Goal: Find specific fact: Find specific fact

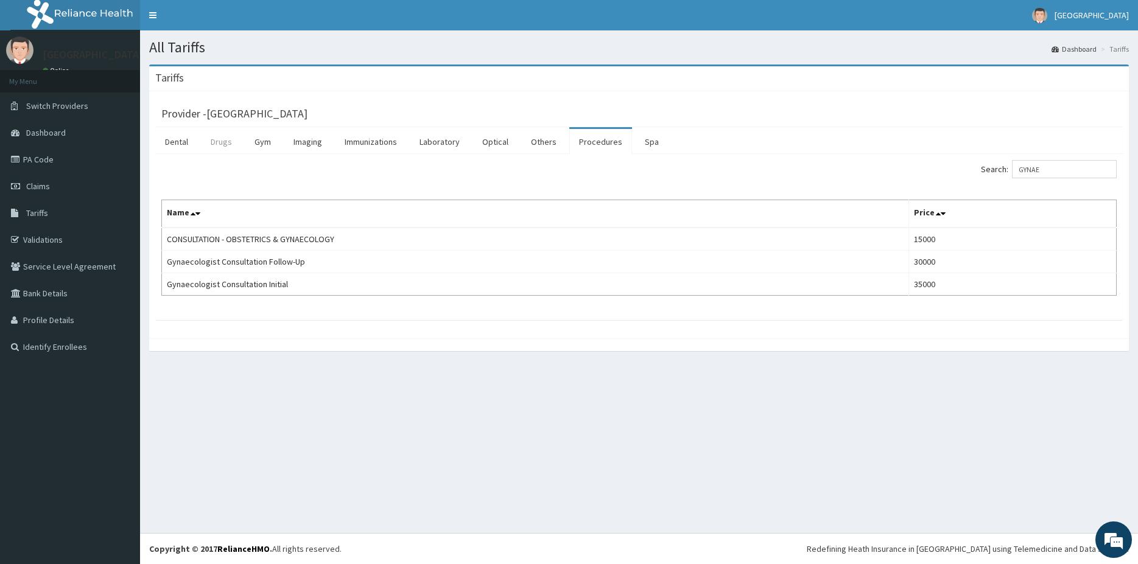
click at [228, 155] on link "Drugs" at bounding box center [221, 142] width 41 height 26
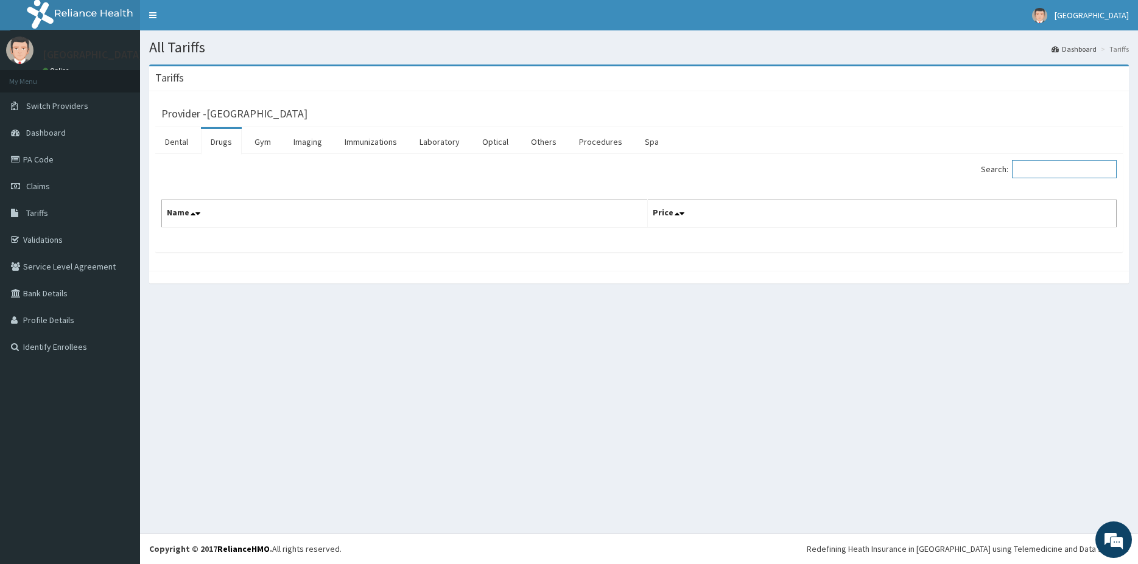
click at [1050, 173] on input "Search:" at bounding box center [1064, 169] width 105 height 18
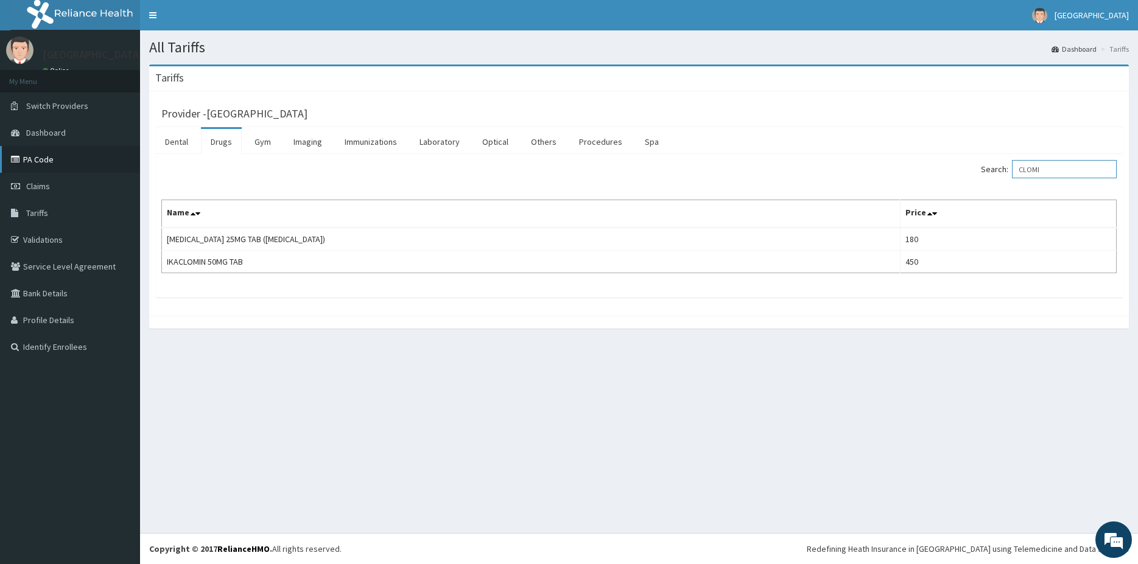
type input "CLOMI"
click at [57, 165] on link "PA Code" at bounding box center [70, 159] width 140 height 27
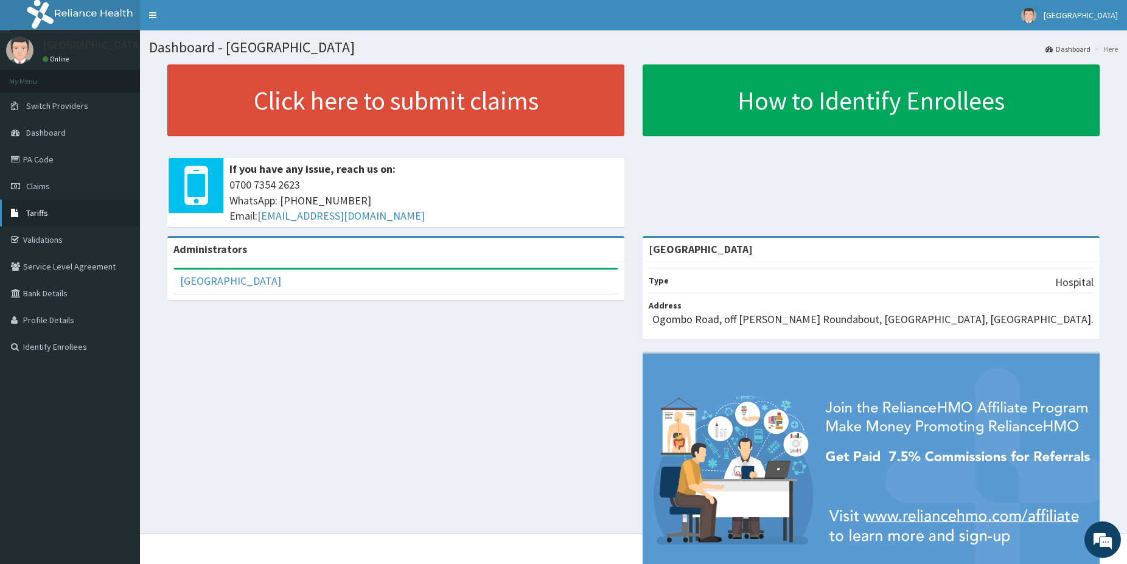
click at [43, 208] on link "Tariffs" at bounding box center [70, 213] width 140 height 27
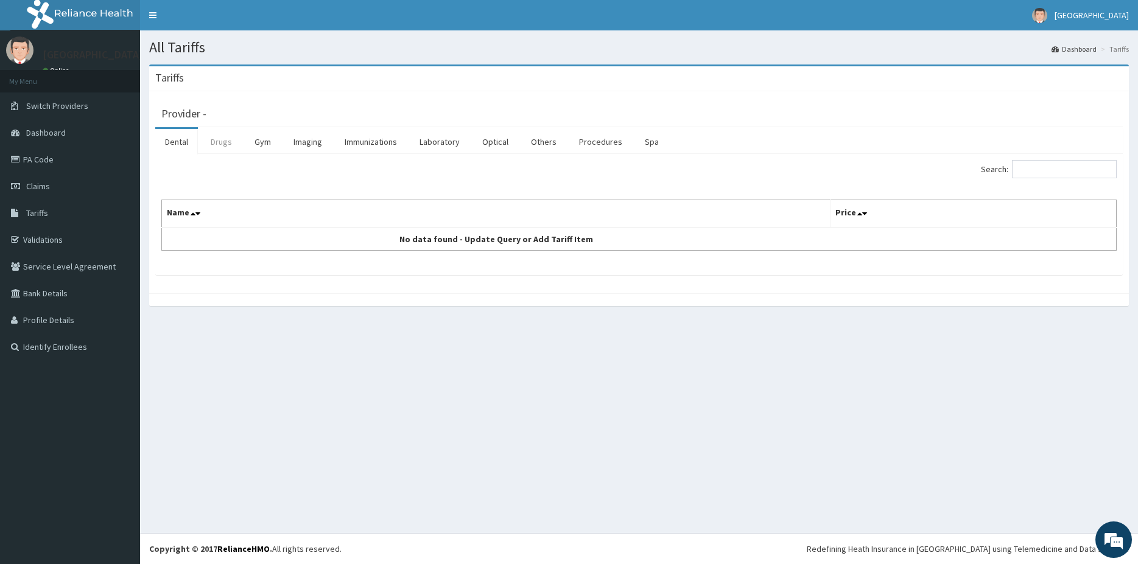
click at [214, 150] on link "Drugs" at bounding box center [221, 142] width 41 height 26
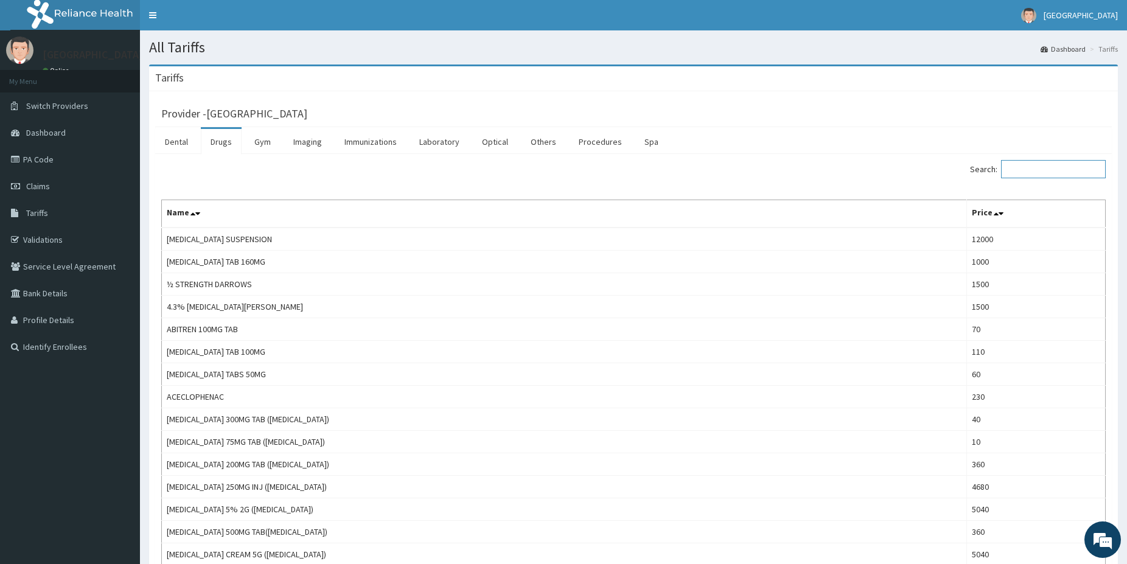
click at [1027, 175] on input "Search:" at bounding box center [1053, 169] width 105 height 18
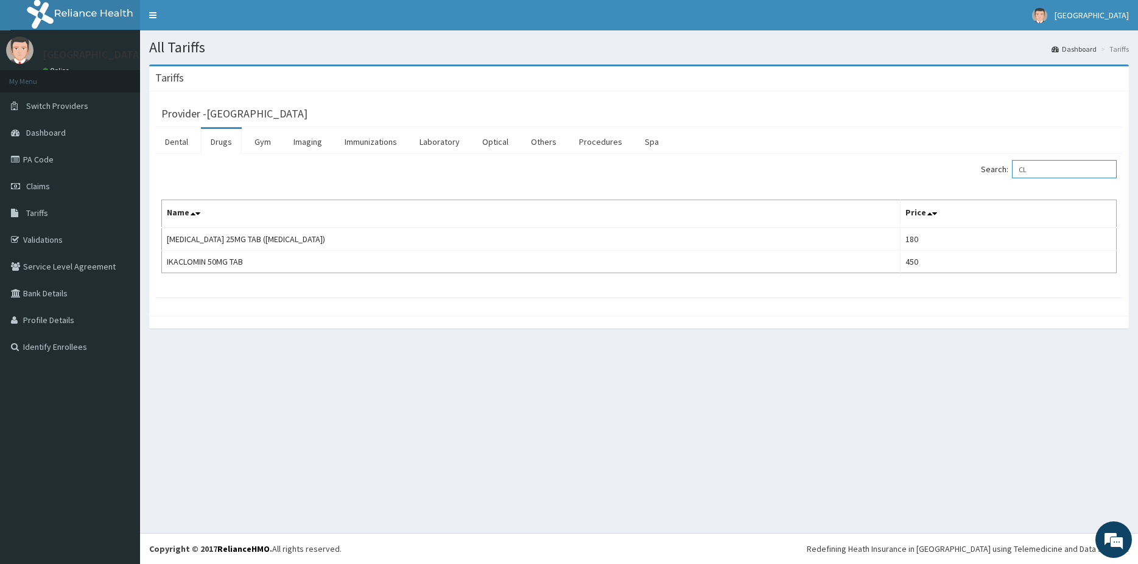
type input "C"
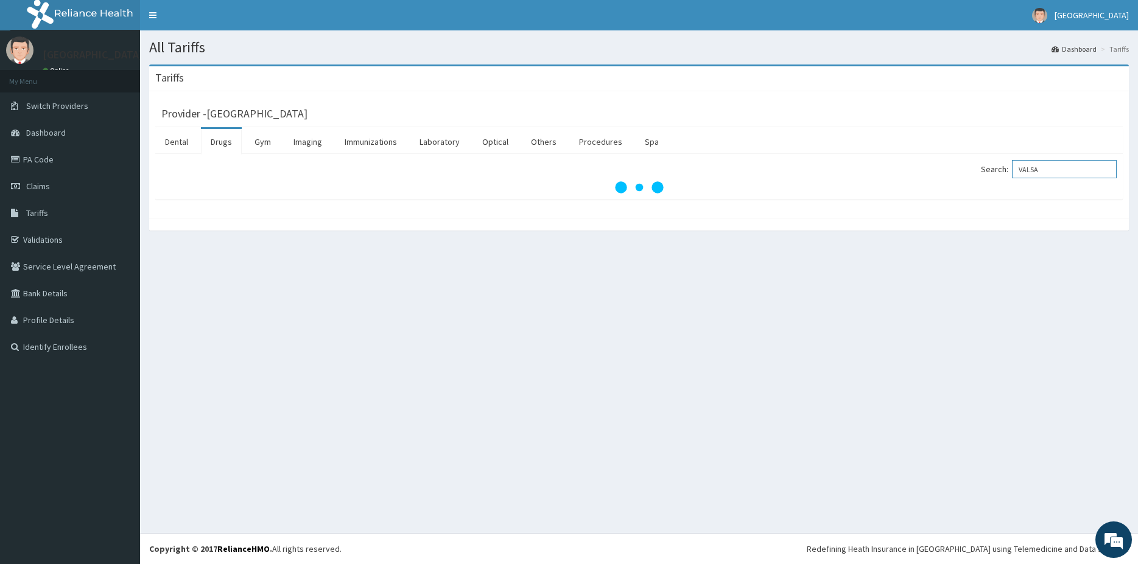
type input "VALSA"
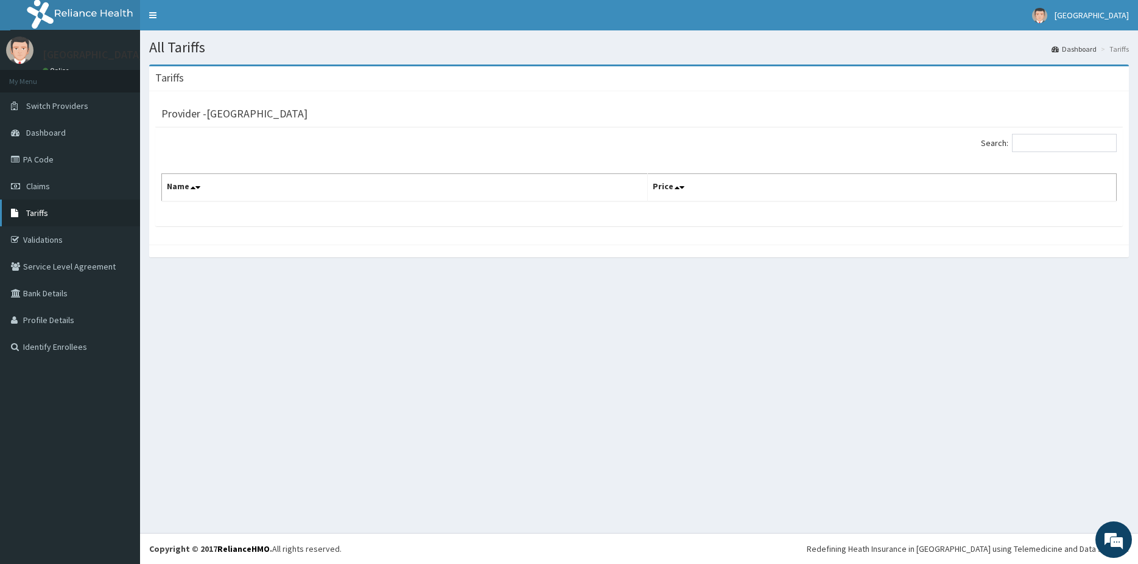
click at [43, 215] on span "Tariffs" at bounding box center [37, 213] width 22 height 11
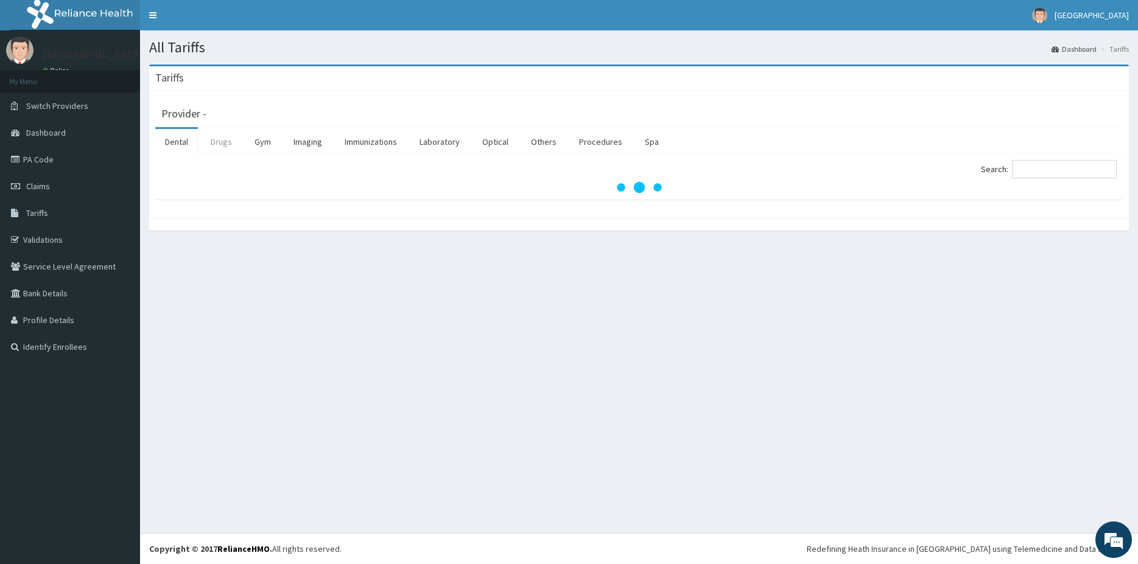
click at [232, 152] on link "Drugs" at bounding box center [221, 142] width 41 height 26
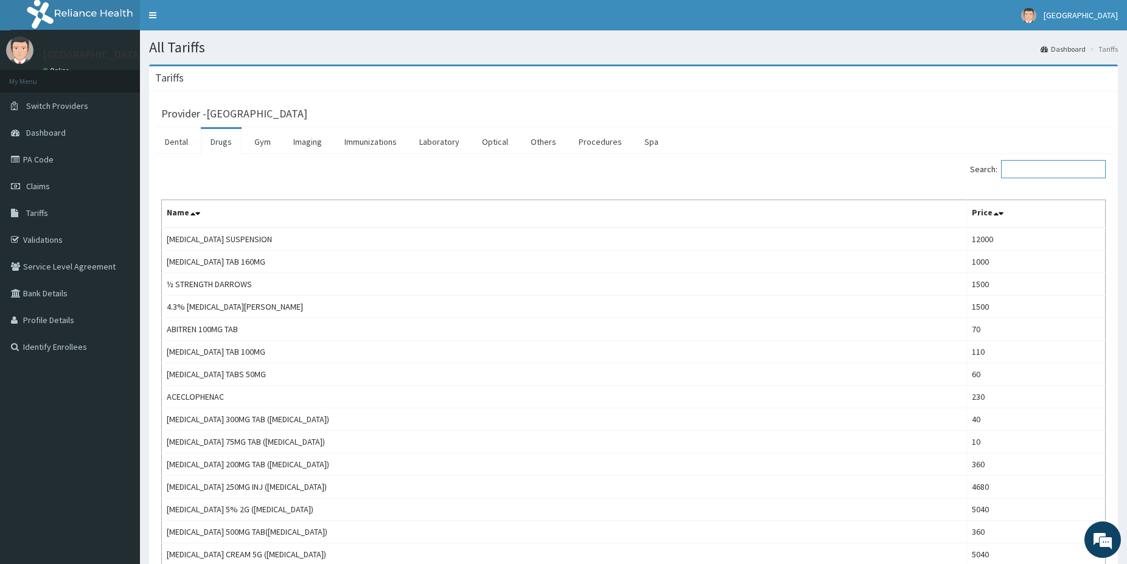
click at [1061, 167] on input "Search:" at bounding box center [1053, 169] width 105 height 18
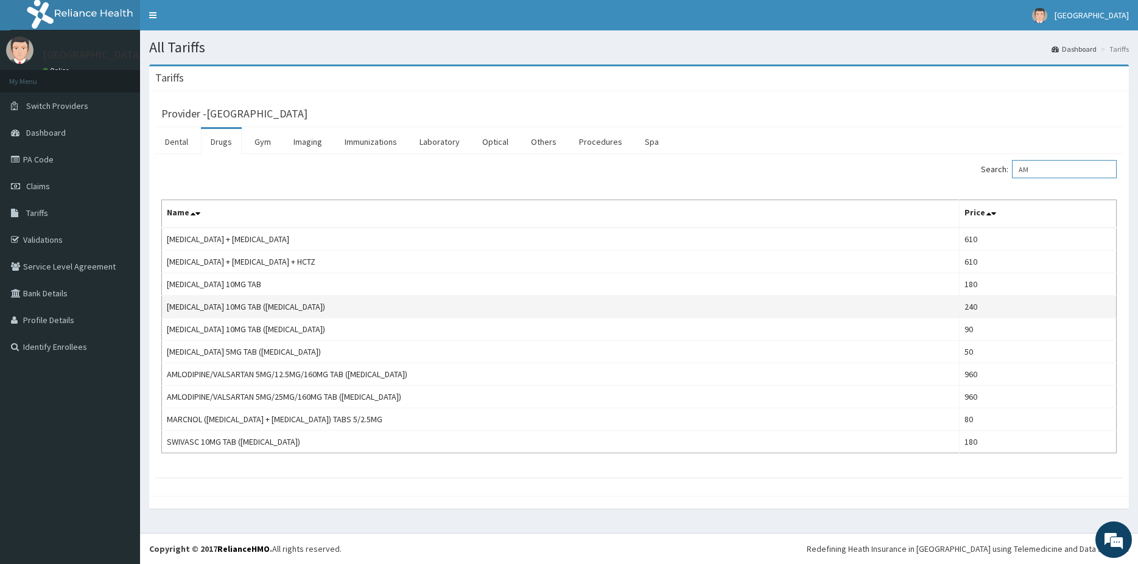
type input "A"
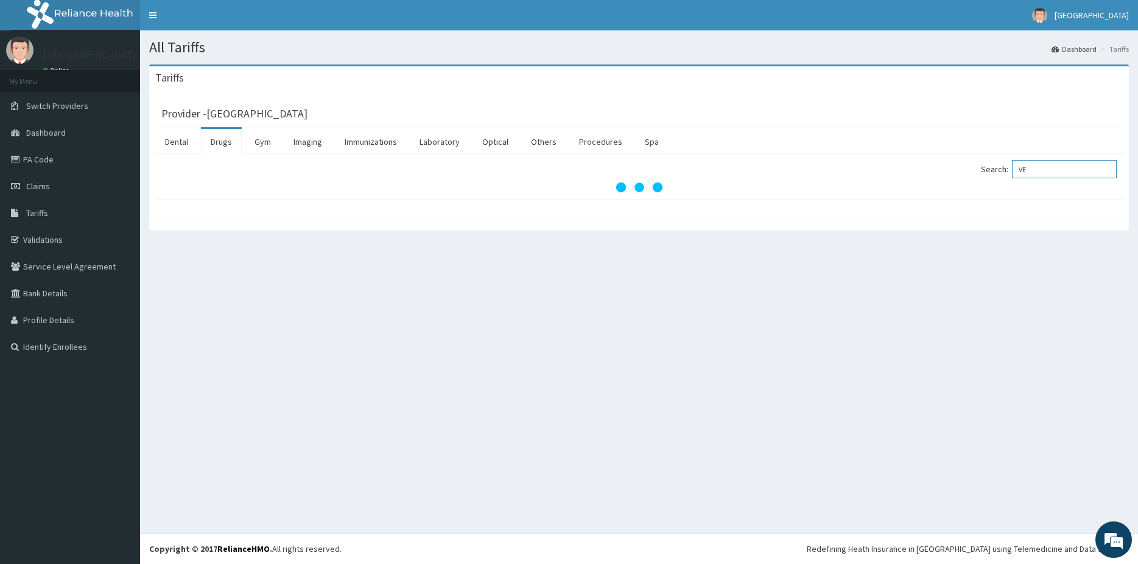
type input "V"
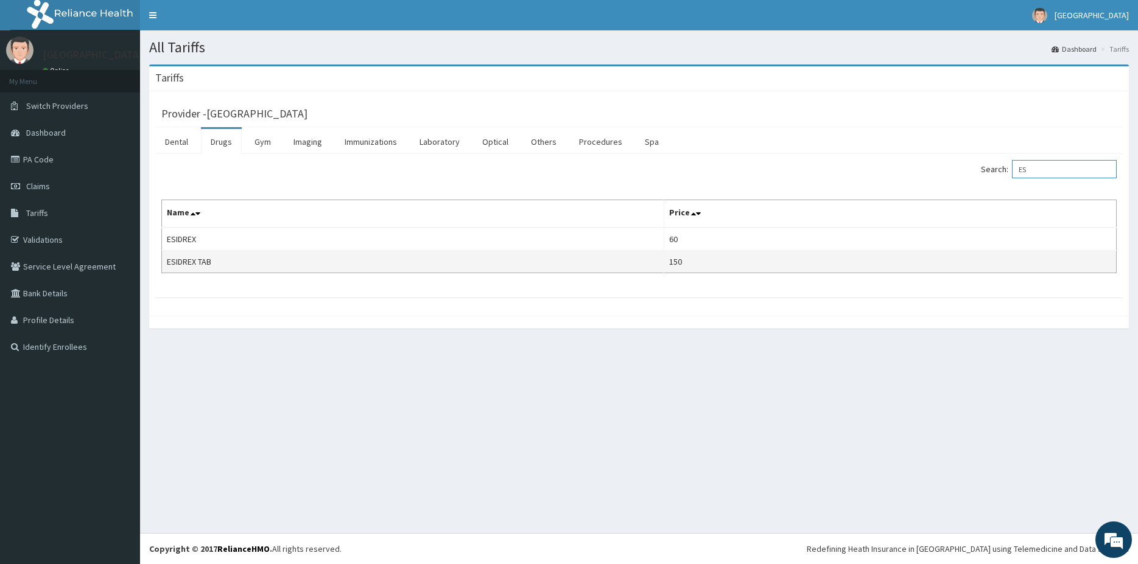
type input "E"
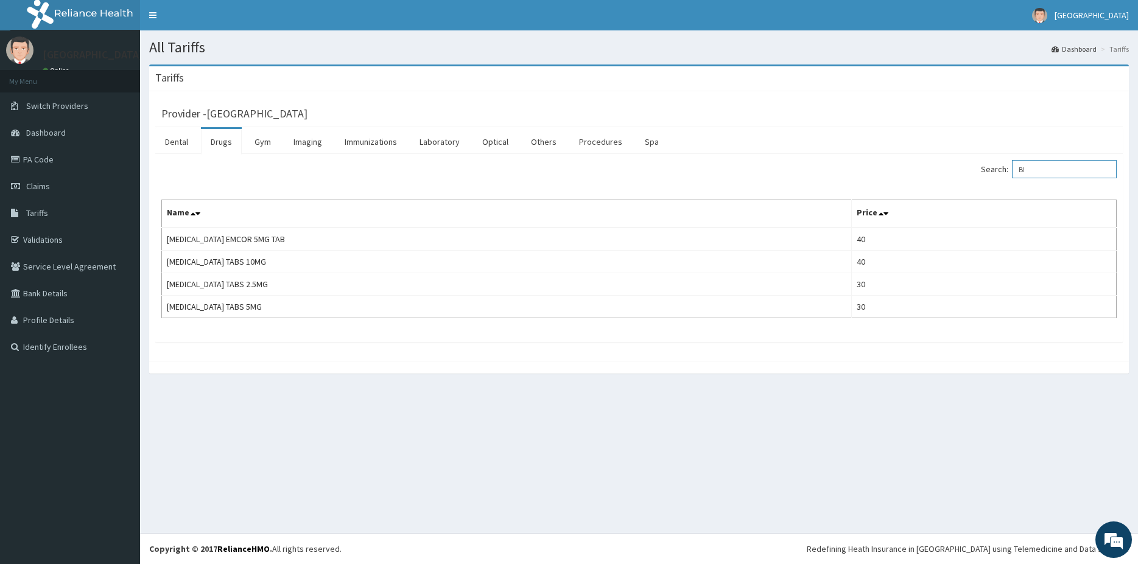
type input "B"
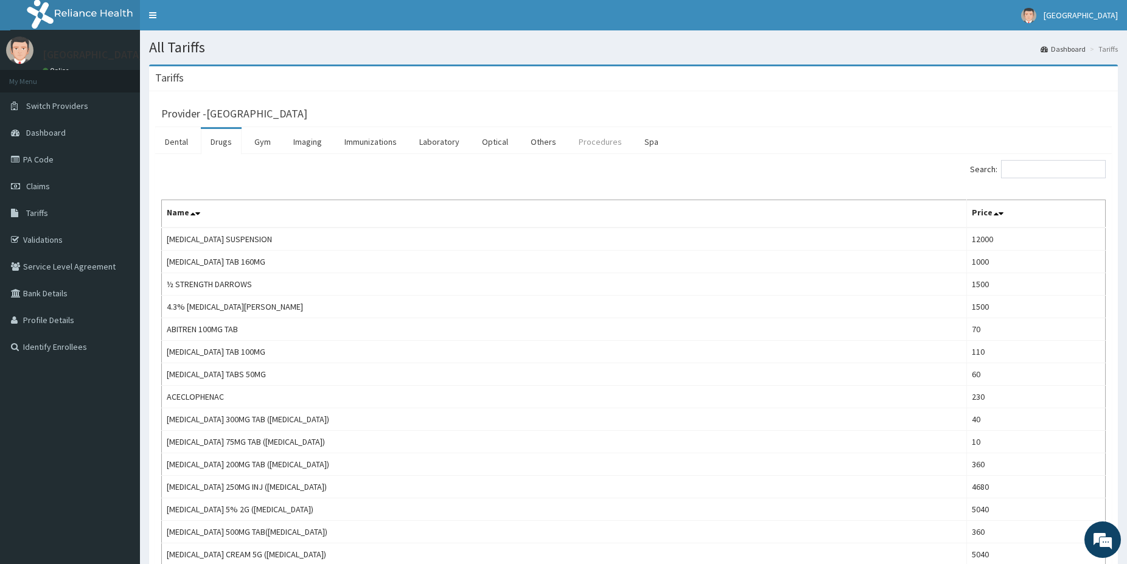
click at [601, 145] on link "Procedures" at bounding box center [600, 142] width 63 height 26
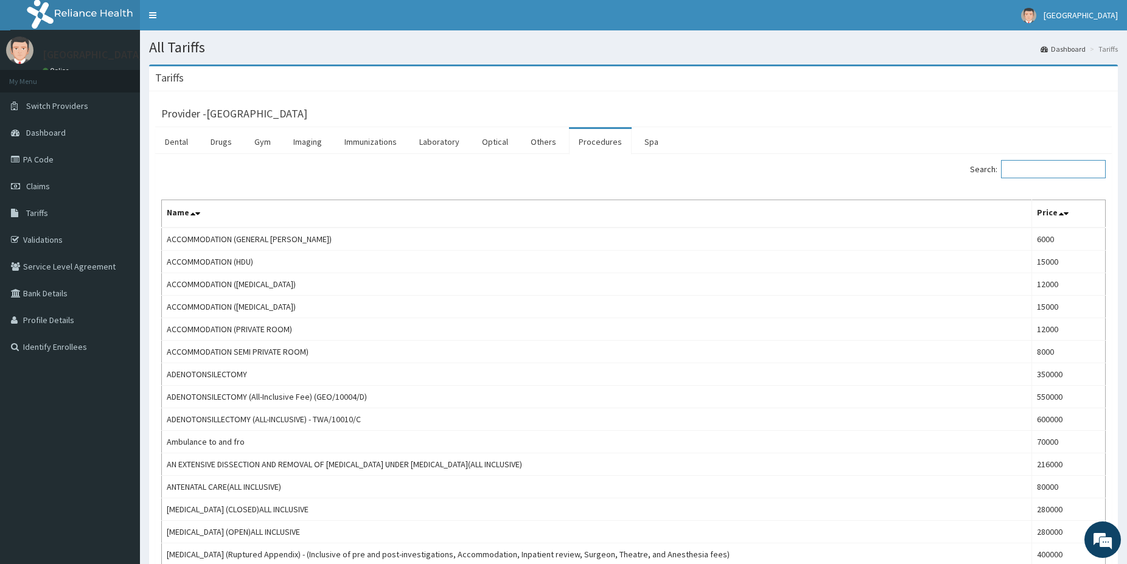
click at [1027, 175] on input "Search:" at bounding box center [1053, 169] width 105 height 18
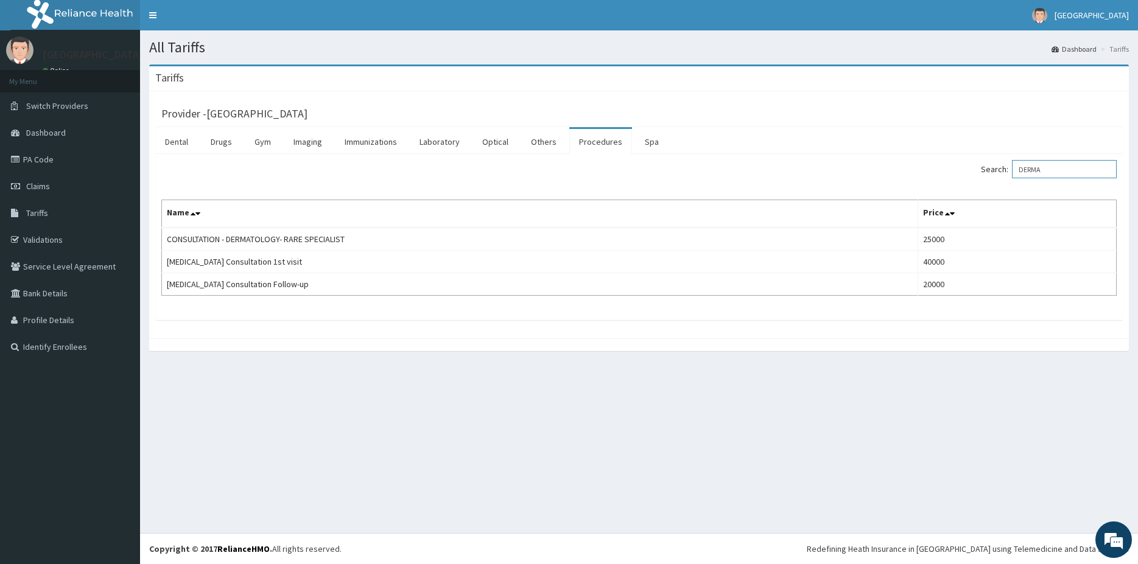
type input "DERMA"
